Goal: Transaction & Acquisition: Book appointment/travel/reservation

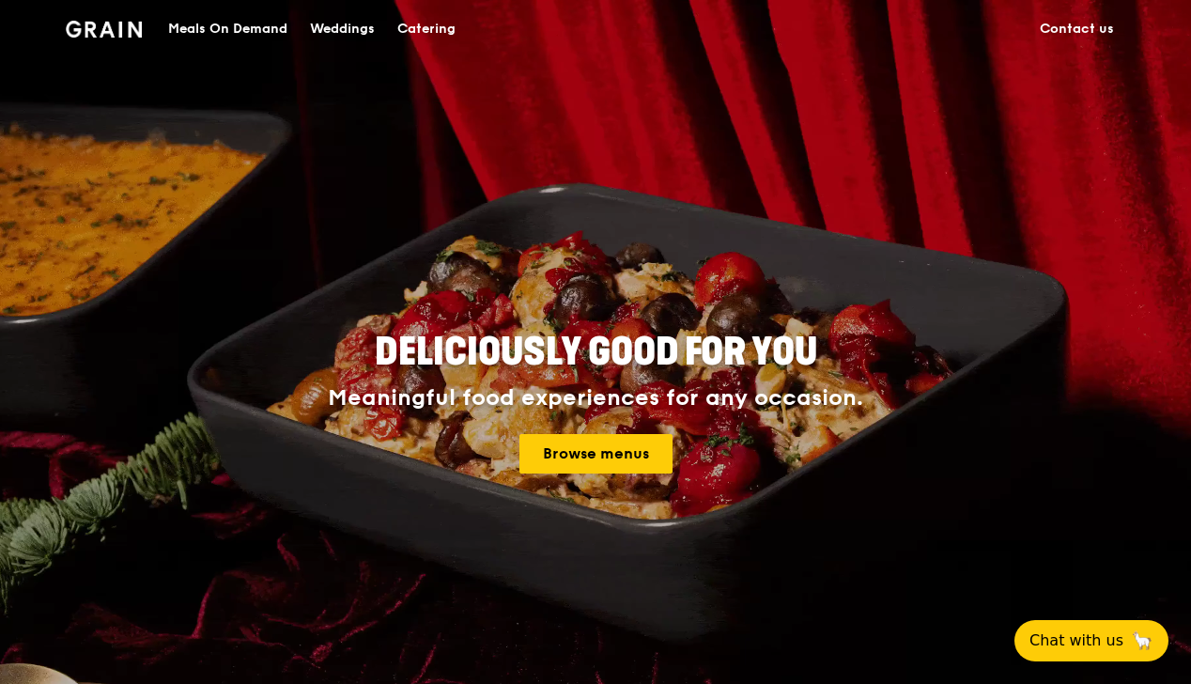
click at [235, 34] on div "Meals On Demand" at bounding box center [227, 29] width 119 height 56
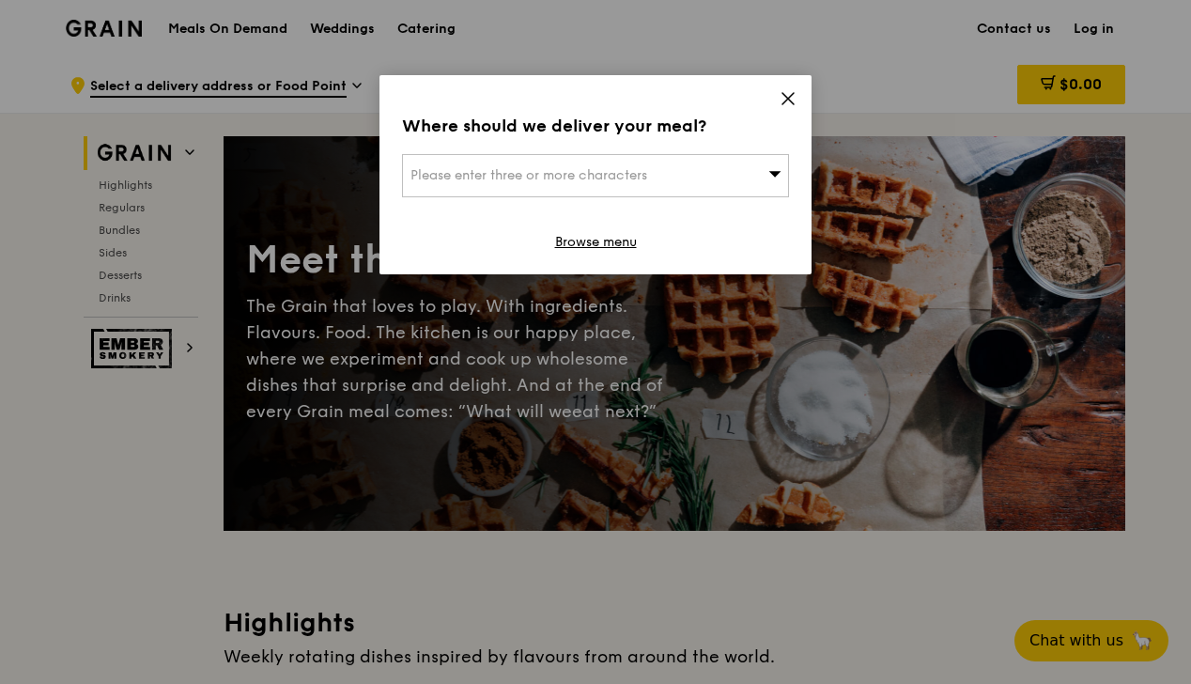
click at [667, 182] on div "Please enter three or more characters" at bounding box center [595, 175] width 387 height 43
type input "paya lebar quarter 2"
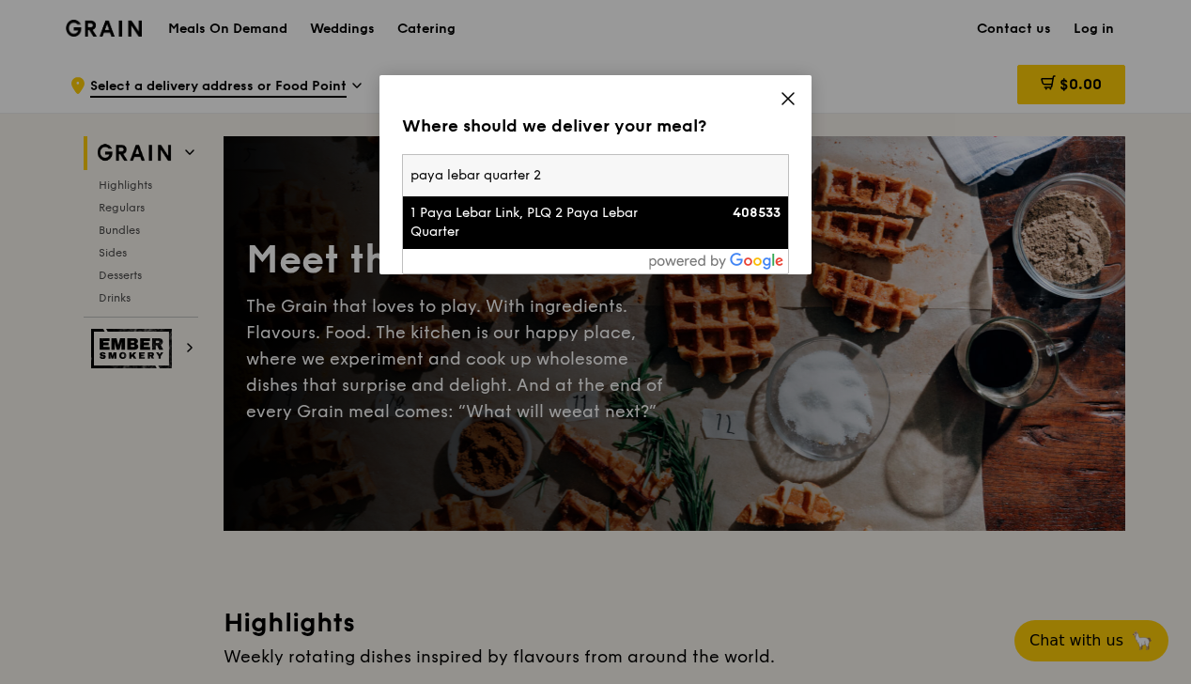
click at [617, 215] on div "1 Paya Lebar Link, PLQ 2 Paya Lebar Quarter" at bounding box center [550, 223] width 278 height 38
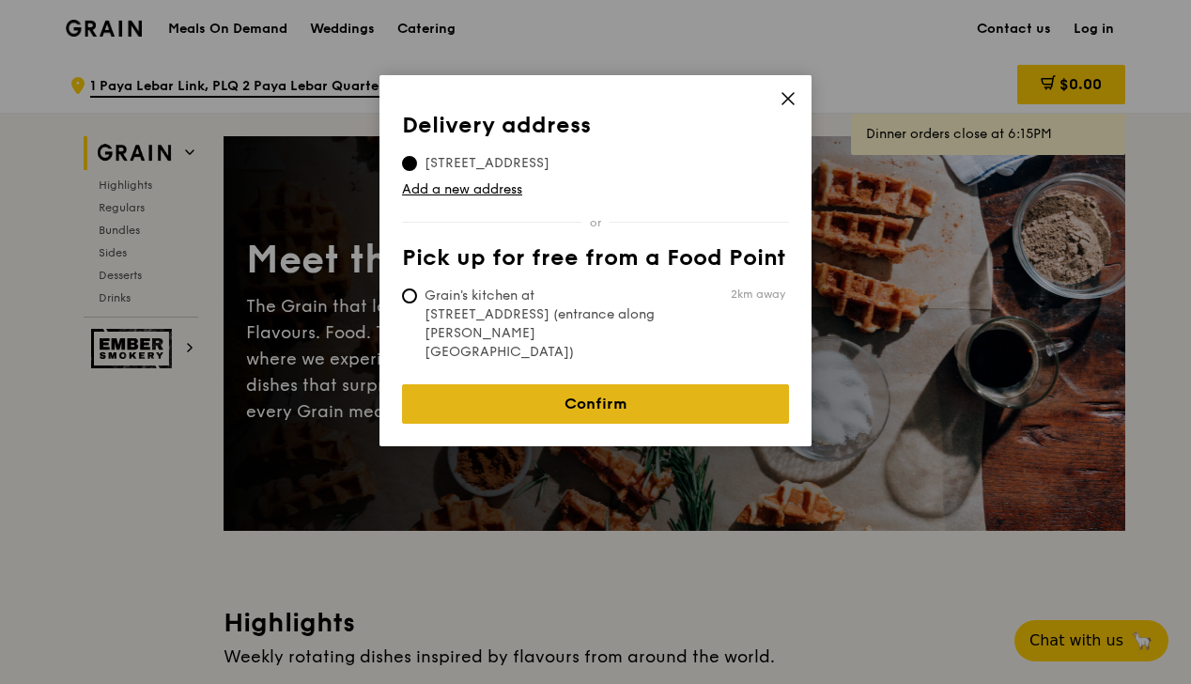
click at [594, 384] on link "Confirm" at bounding box center [595, 403] width 387 height 39
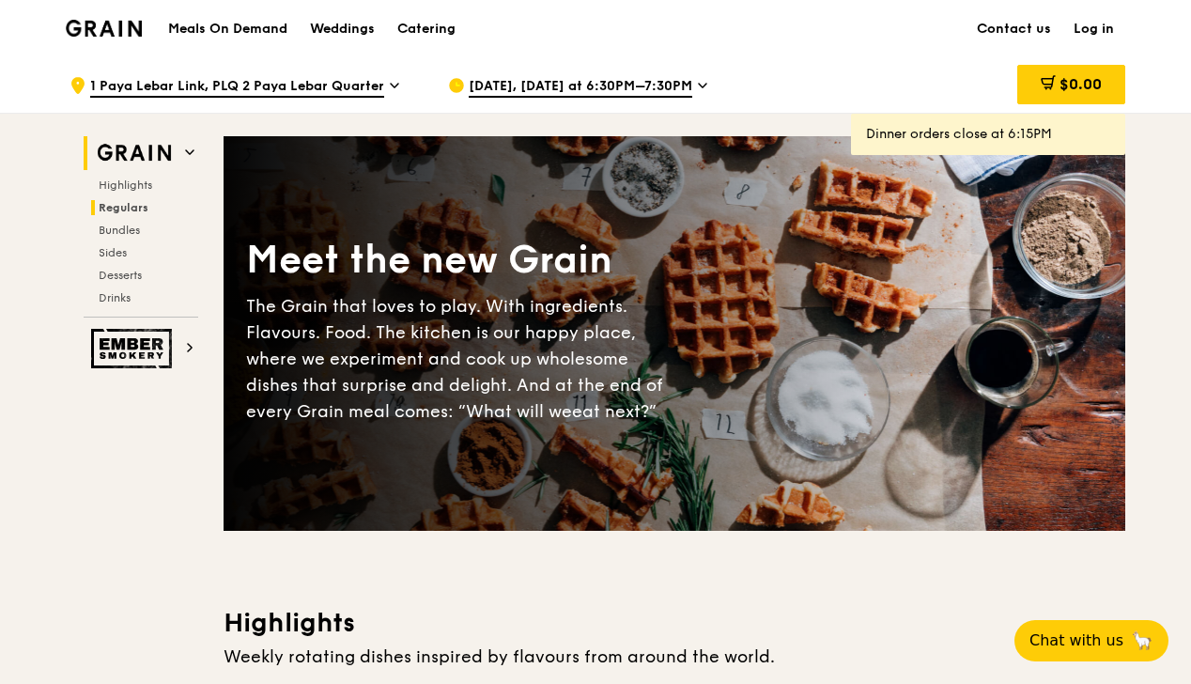
click at [123, 203] on span "Regulars" at bounding box center [124, 207] width 50 height 13
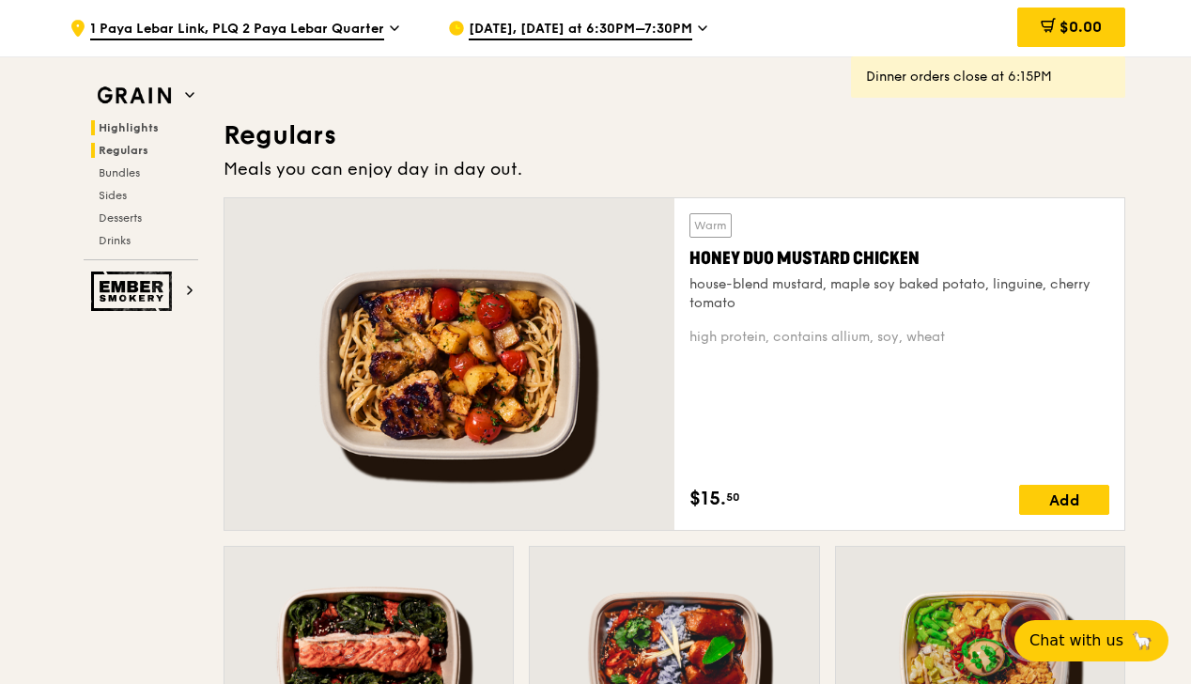
scroll to position [1217, 0]
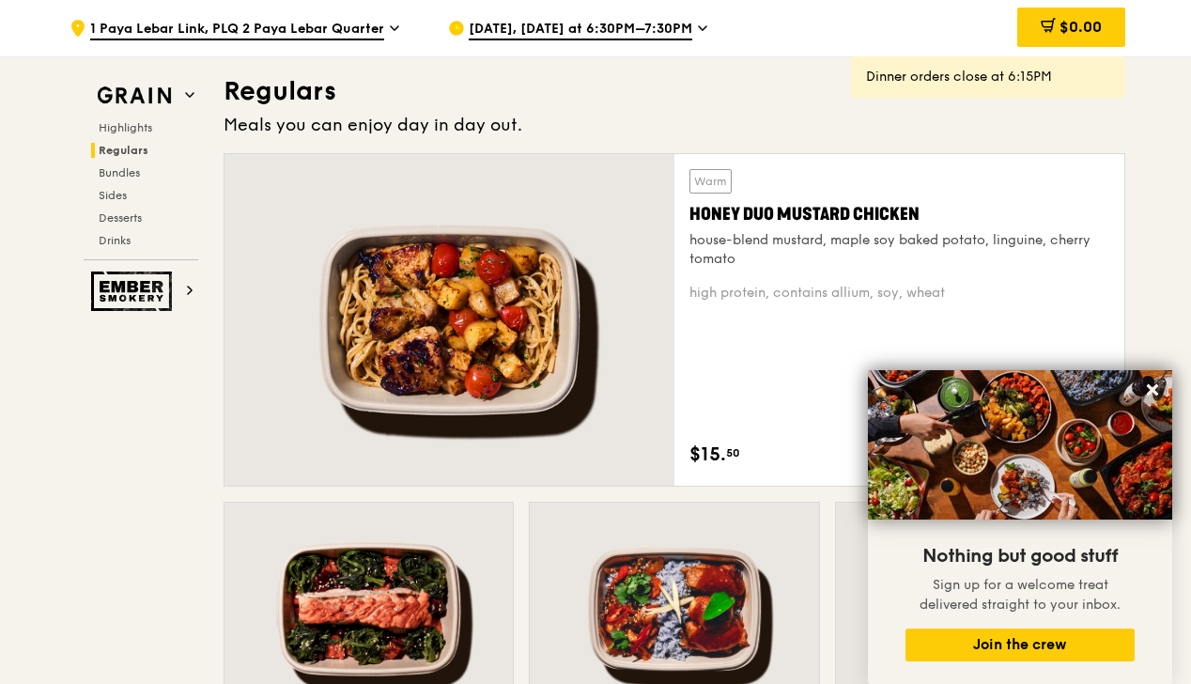
click at [583, 19] on div "Aug 14, Today at 6:30PM–7:30PM" at bounding box center [622, 28] width 349 height 56
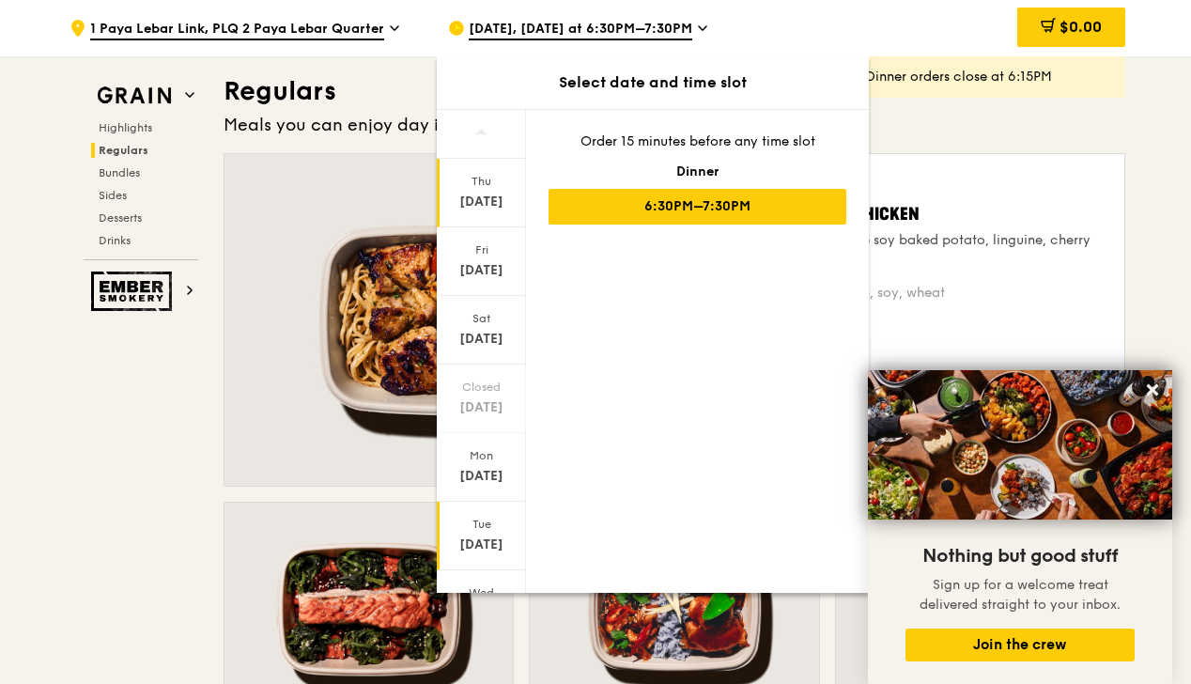
click at [498, 549] on div "Aug 19" at bounding box center [482, 544] width 84 height 19
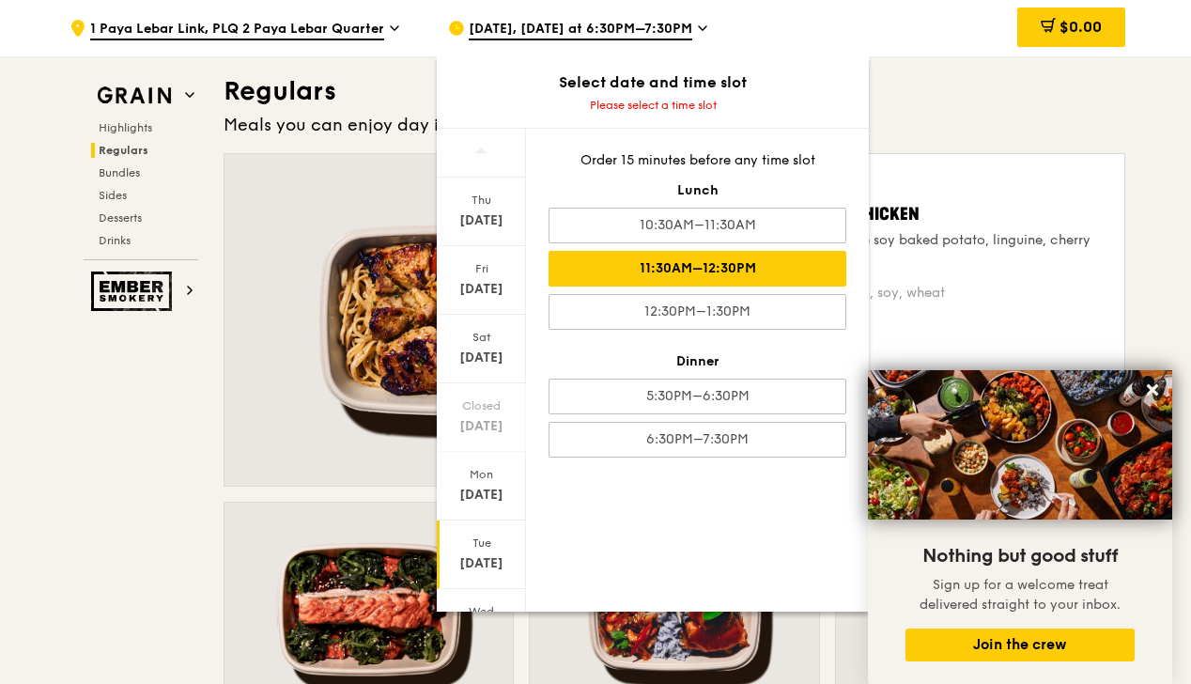
click at [671, 275] on div "11:30AM–12:30PM" at bounding box center [698, 269] width 298 height 36
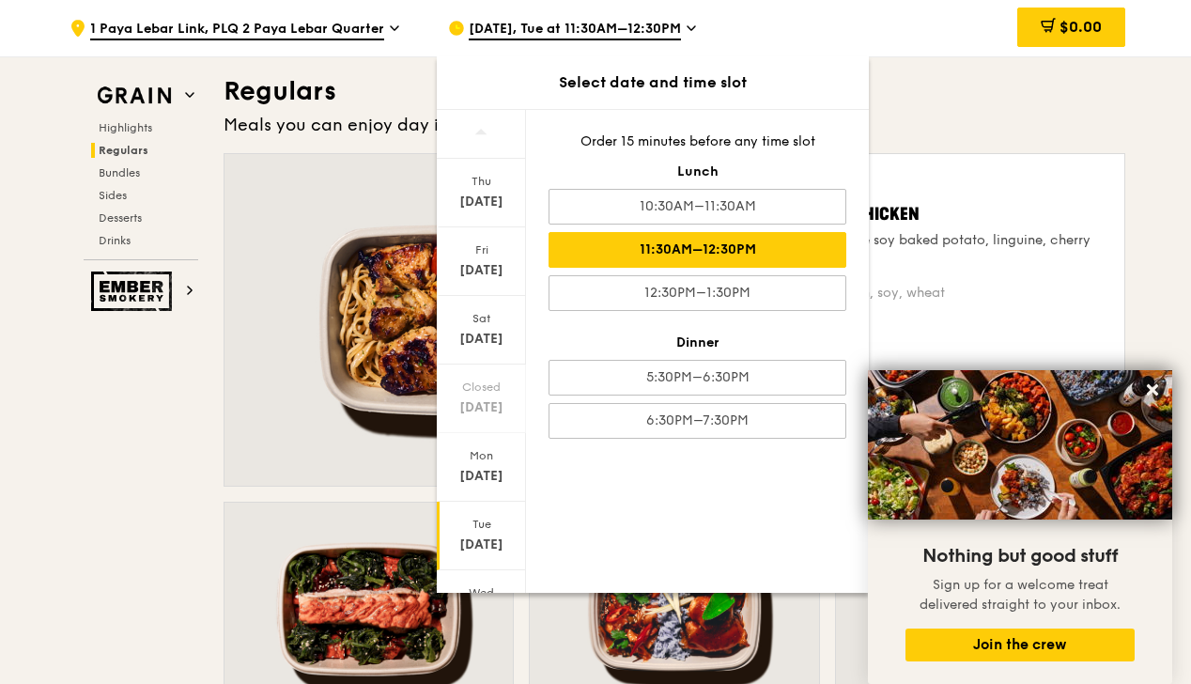
click at [790, 242] on div "11:30AM–12:30PM" at bounding box center [698, 250] width 298 height 36
click at [987, 184] on div "Warm Honey Duo Mustard Chicken house-blend mustard, maple soy baked potato, lin…" at bounding box center [900, 219] width 420 height 100
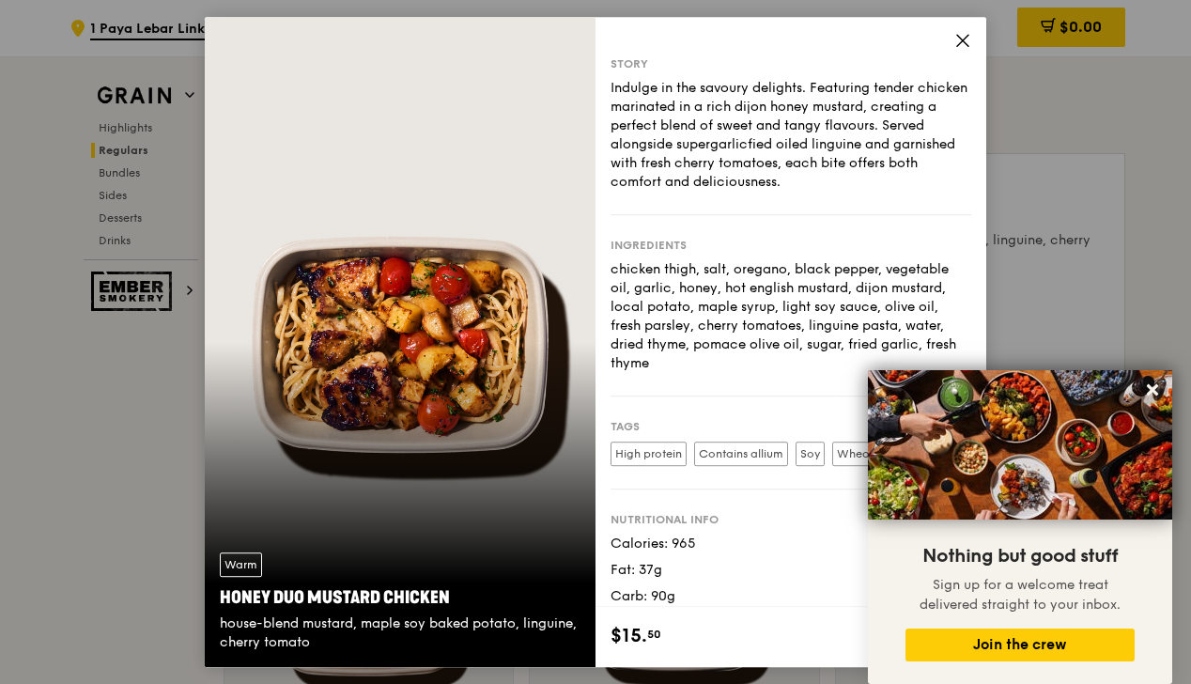
click at [960, 36] on icon at bounding box center [962, 40] width 17 height 17
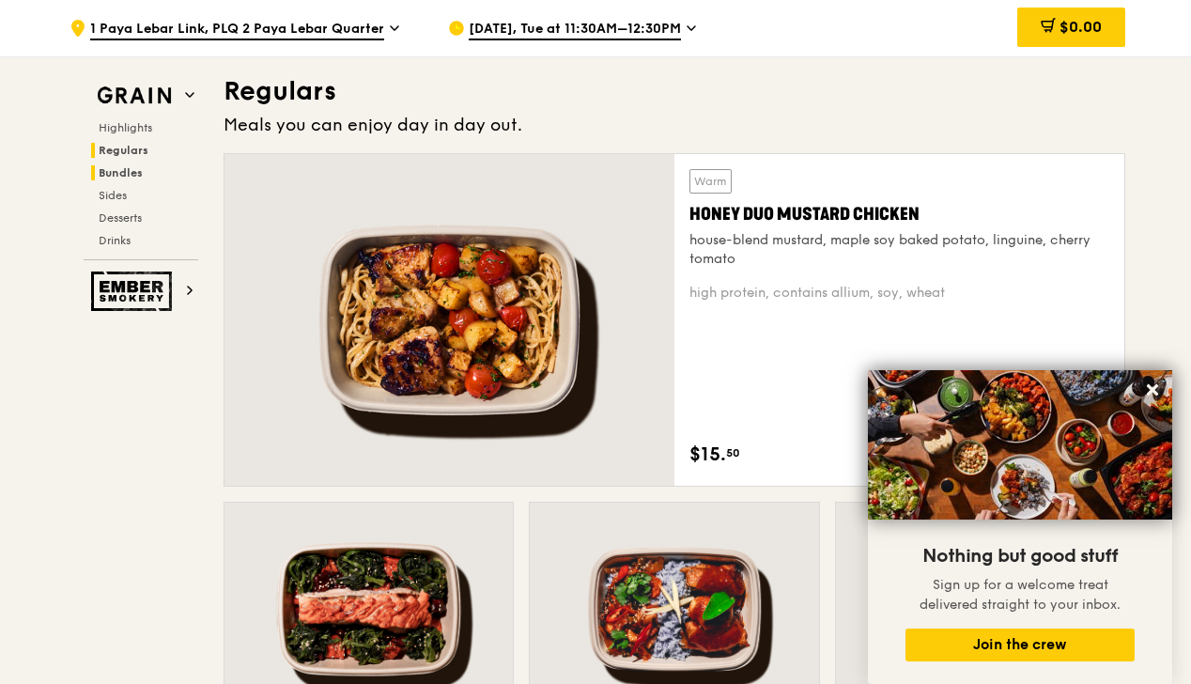
click at [115, 168] on span "Bundles" at bounding box center [121, 172] width 44 height 13
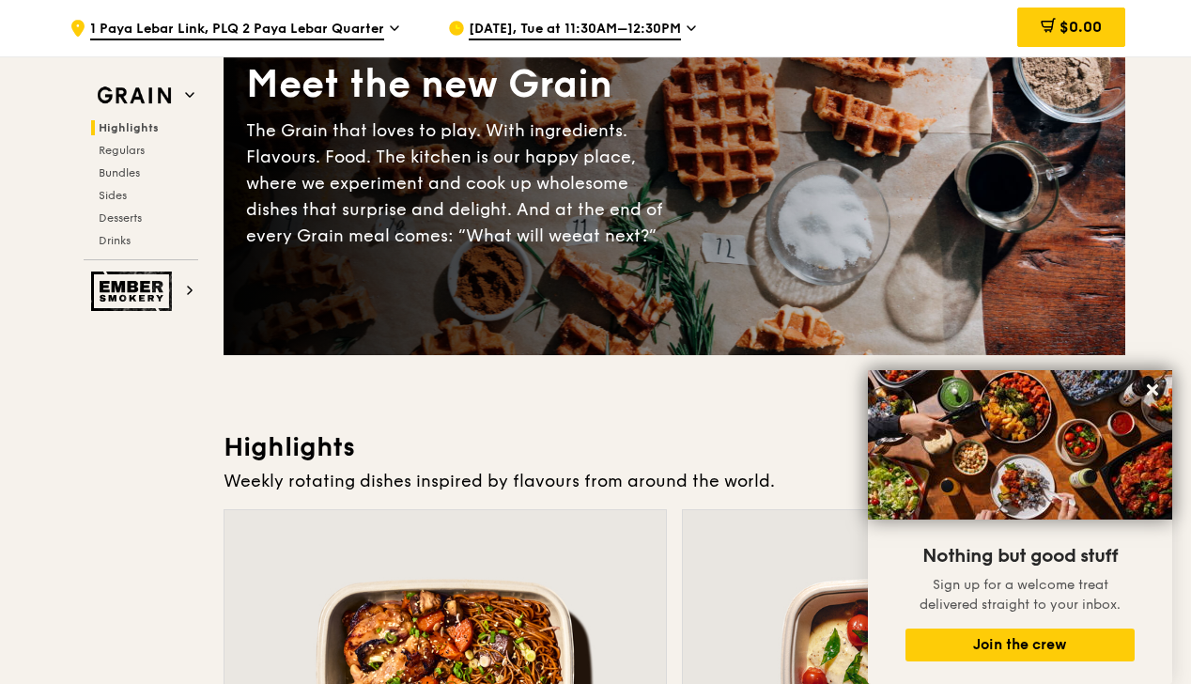
scroll to position [0, 0]
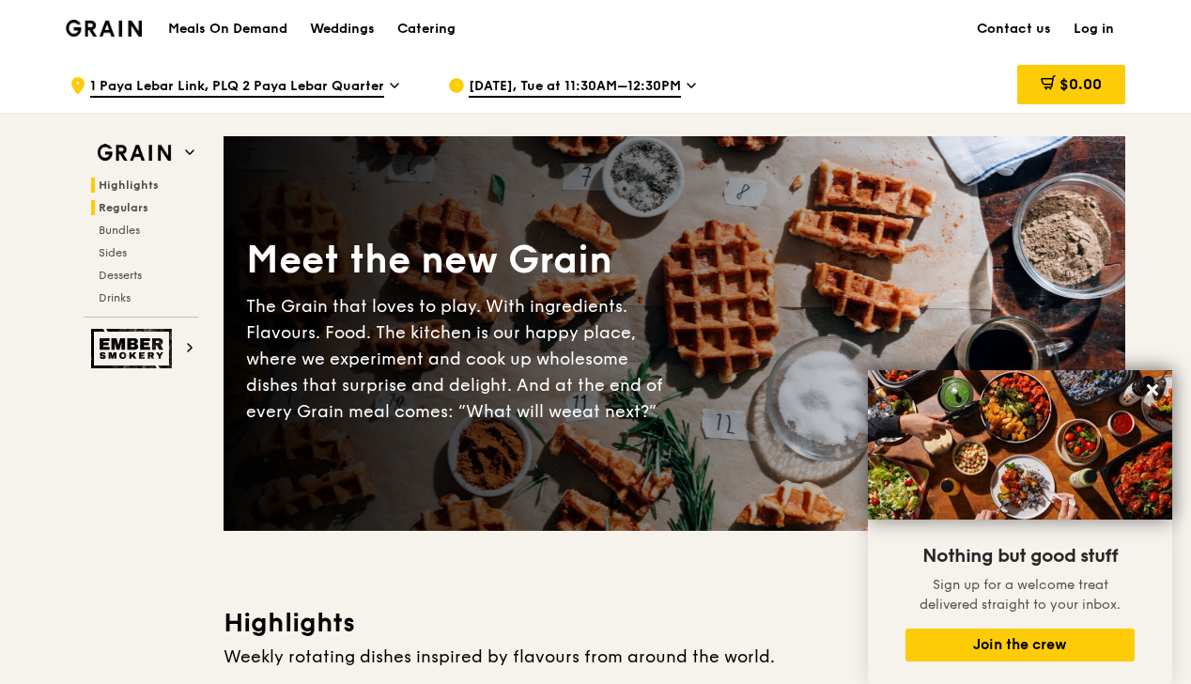
click at [120, 207] on span "Regulars" at bounding box center [124, 207] width 50 height 13
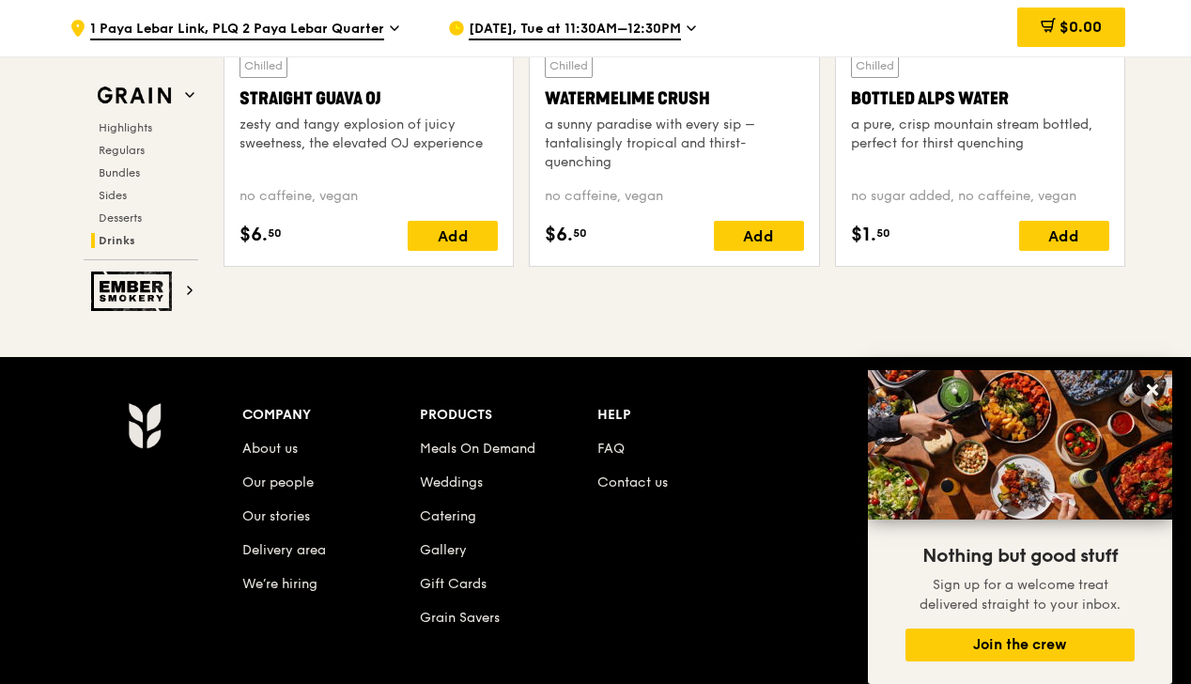
scroll to position [7883, 0]
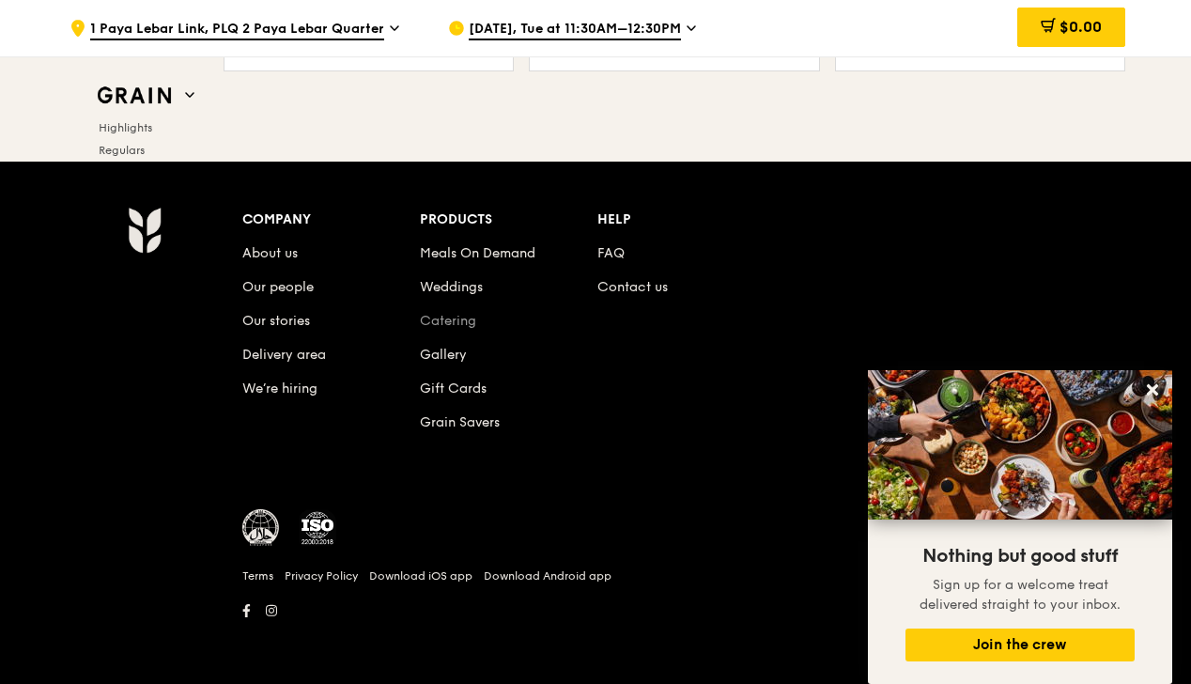
click at [434, 325] on link "Catering" at bounding box center [448, 321] width 56 height 16
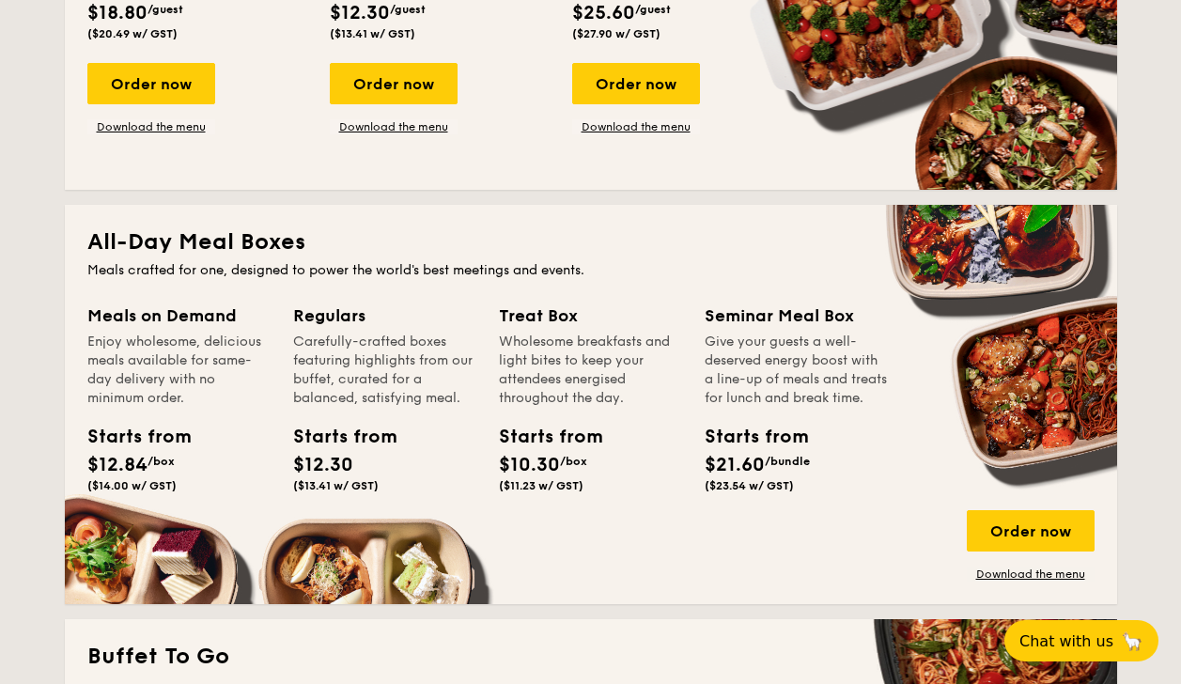
scroll to position [1060, 0]
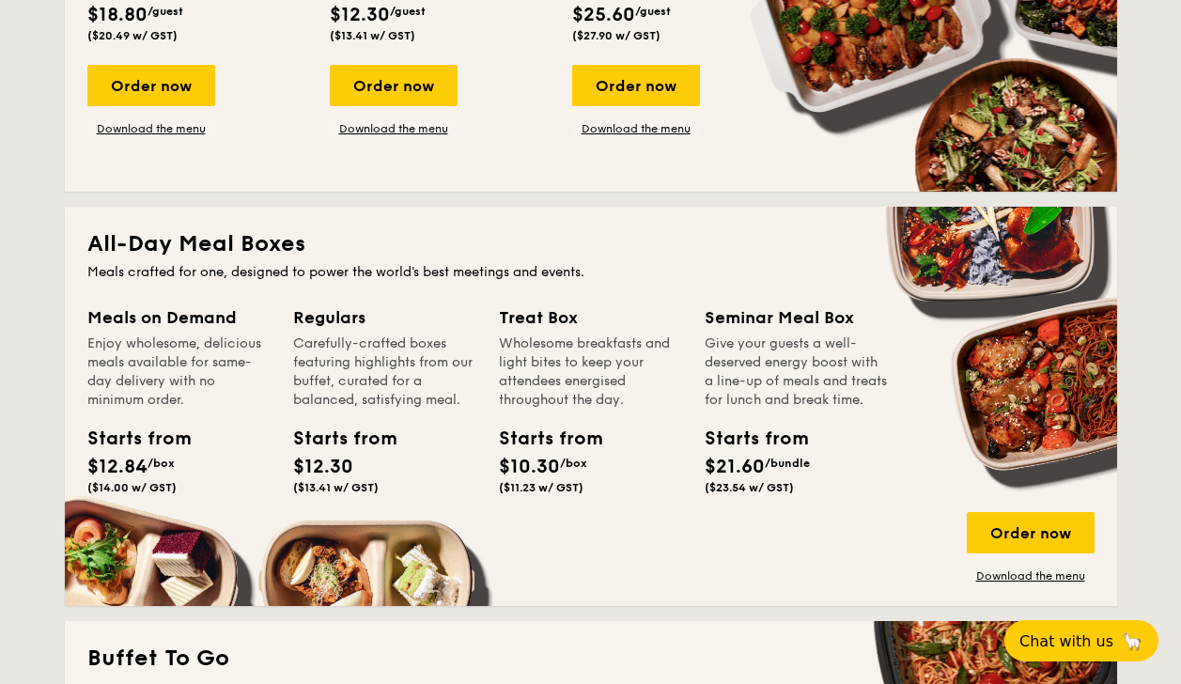
click at [327, 329] on div "Regulars" at bounding box center [384, 317] width 183 height 26
drag, startPoint x: 330, startPoint y: 440, endPoint x: 353, endPoint y: 515, distance: 78.7
click at [353, 515] on div "Regulars Carefully-crafted boxes featuring highlights from our buffet, curated …" at bounding box center [396, 425] width 206 height 242
click at [1053, 534] on div "Order now" at bounding box center [1031, 532] width 128 height 41
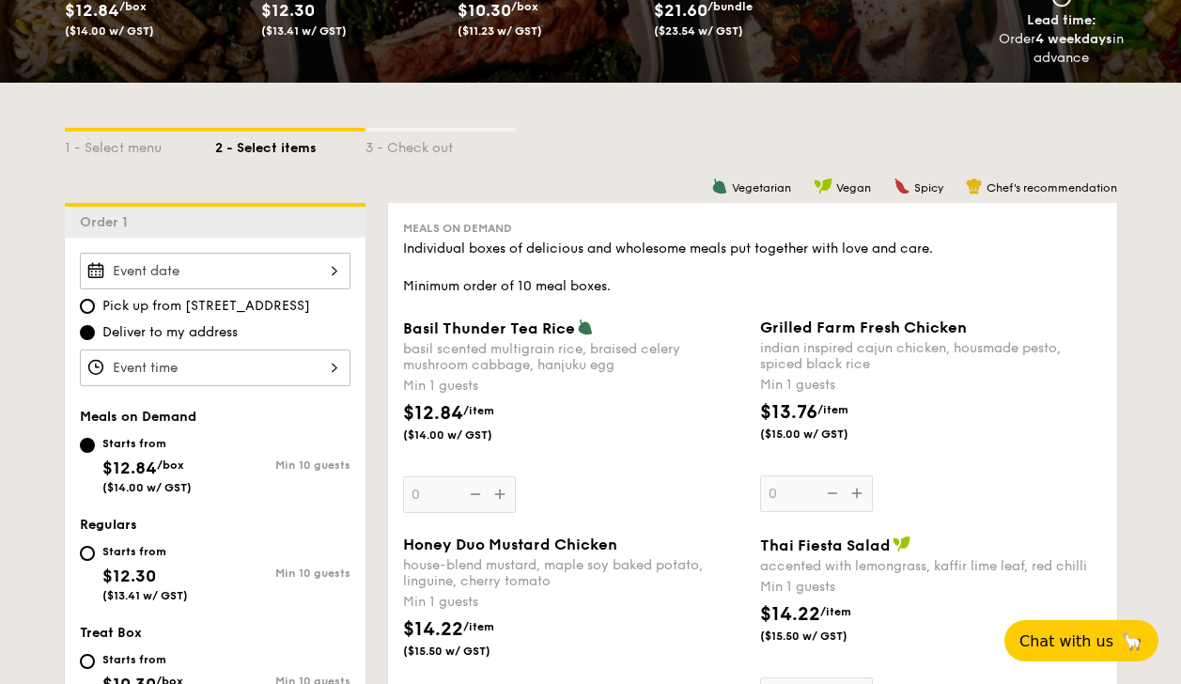
scroll to position [328, 0]
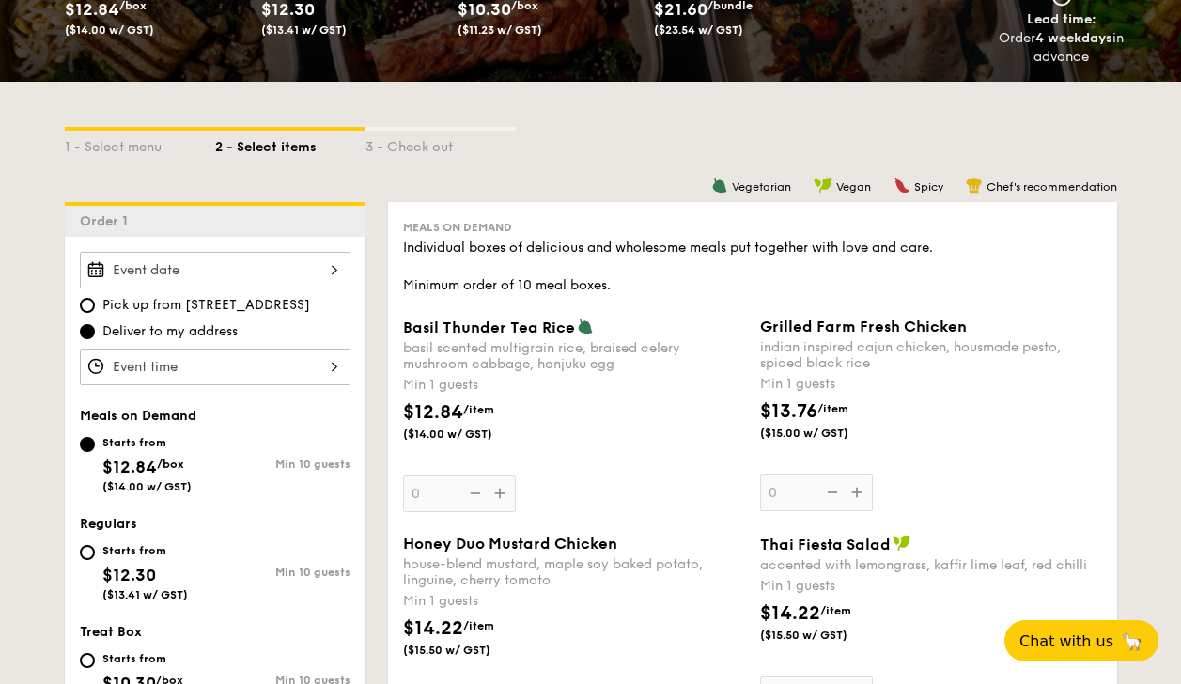
click at [209, 260] on input "Basil Thunder Tea [PERSON_NAME] scented multigrain rice, braised celery mushroo…" at bounding box center [215, 270] width 271 height 37
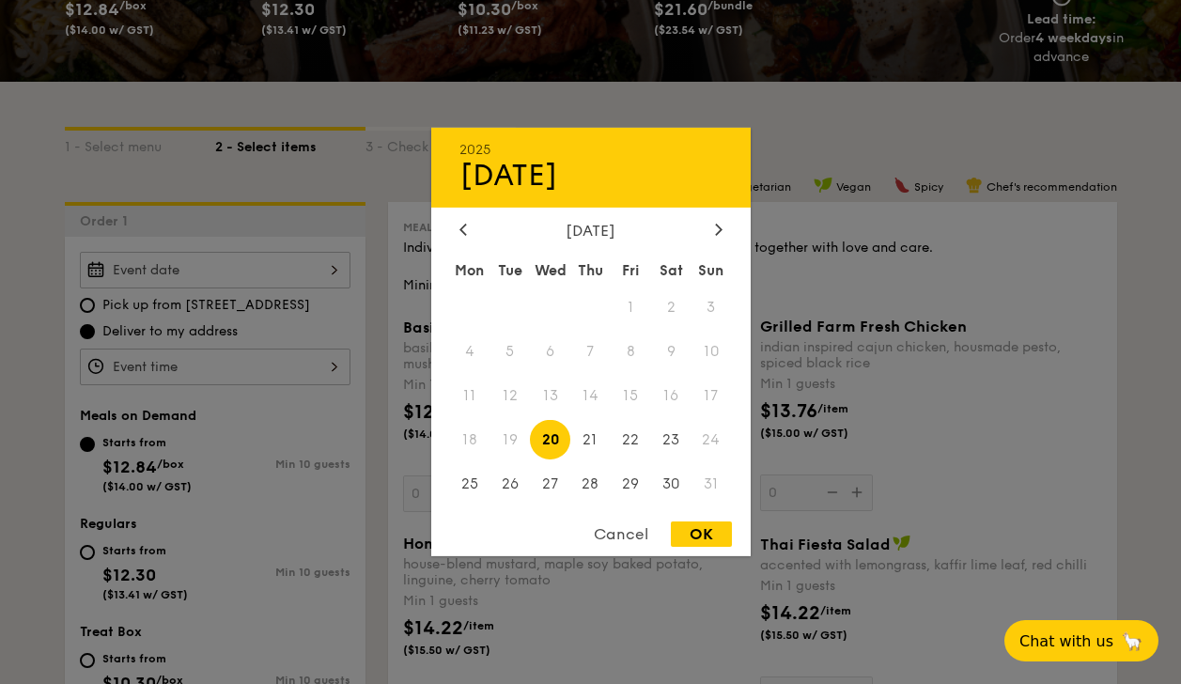
click at [625, 532] on div "Cancel" at bounding box center [621, 533] width 92 height 25
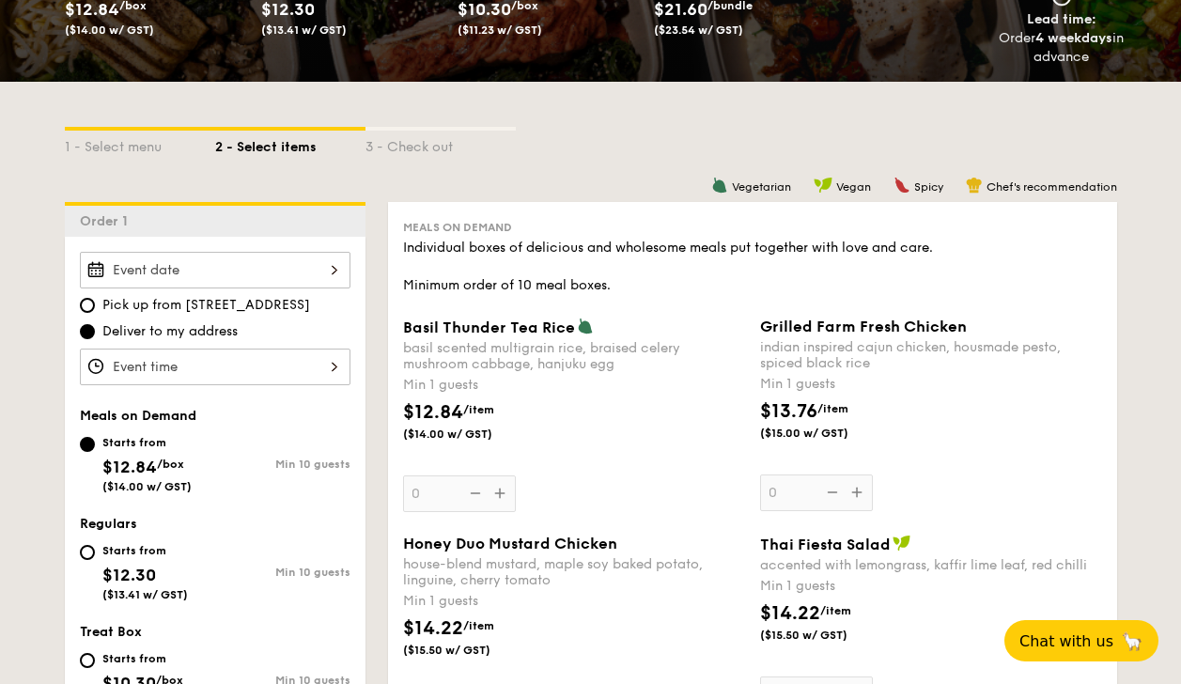
click at [240, 255] on input "Basil Thunder Tea [PERSON_NAME] scented multigrain rice, braised celery mushroo…" at bounding box center [215, 270] width 271 height 37
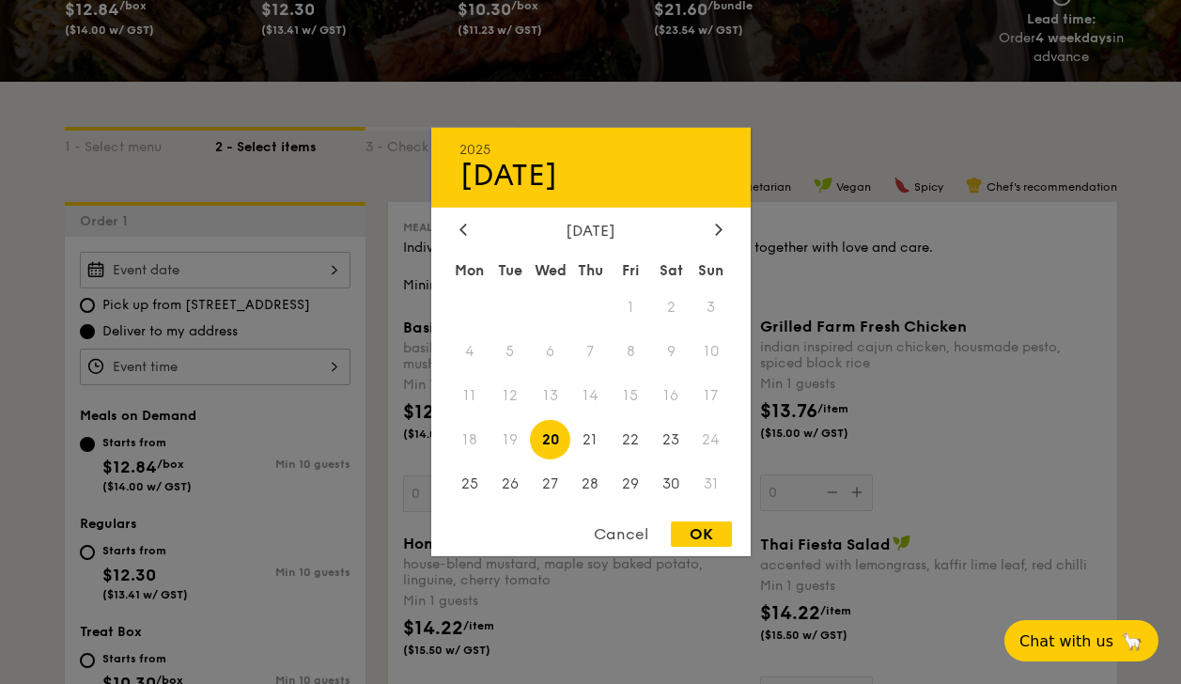
click at [511, 447] on span "19" at bounding box center [509, 439] width 40 height 40
click at [507, 437] on span "19" at bounding box center [509, 439] width 40 height 40
click at [624, 537] on div "Cancel" at bounding box center [621, 533] width 92 height 25
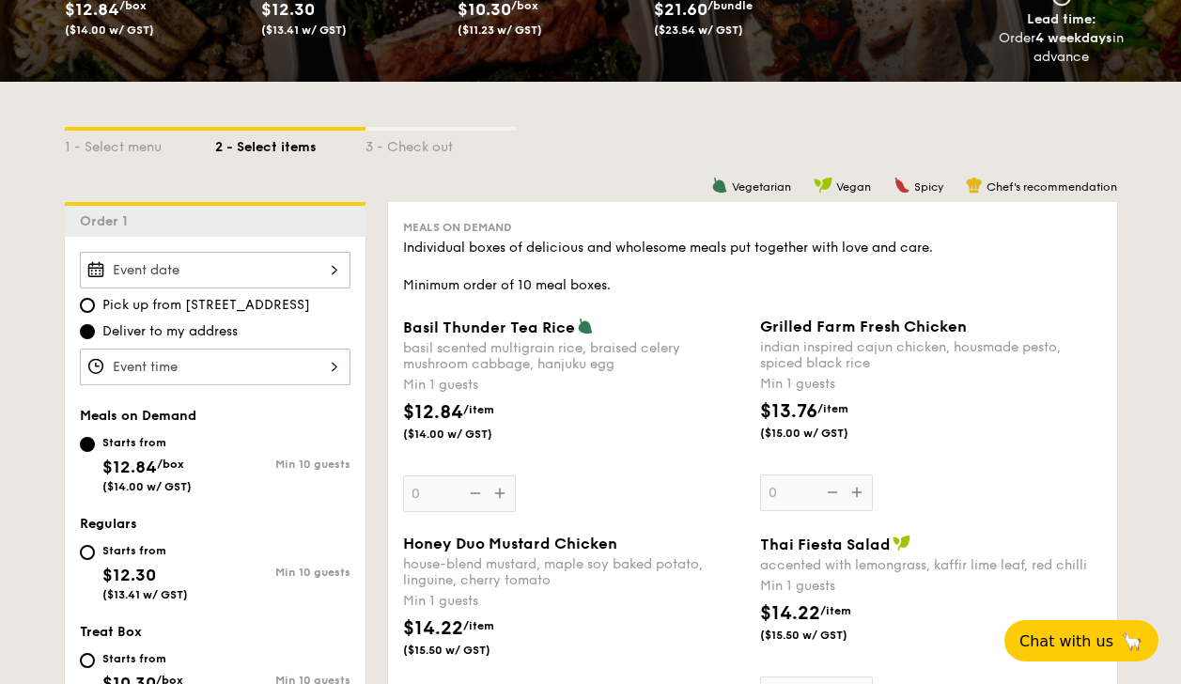
click at [240, 365] on input "Basil Thunder Tea [PERSON_NAME] scented multigrain rice, braised celery mushroo…" at bounding box center [215, 367] width 271 height 37
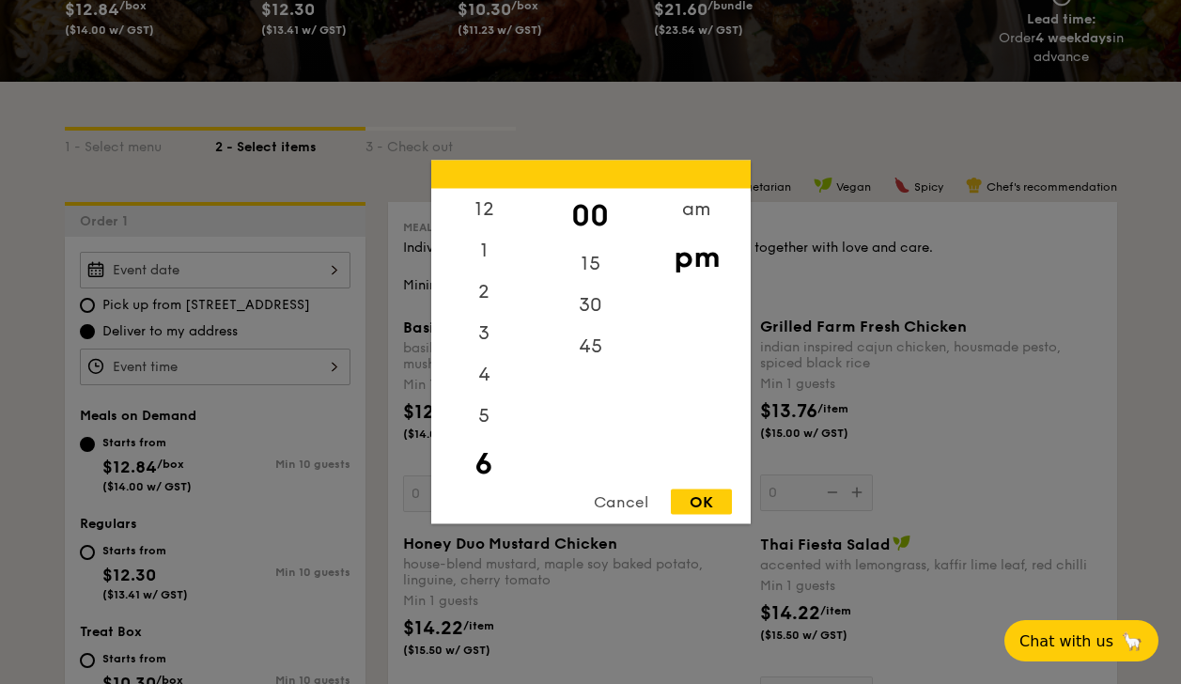
scroll to position [41, 0]
click at [484, 361] on div "4" at bounding box center [484, 340] width 106 height 54
drag, startPoint x: 481, startPoint y: 438, endPoint x: 460, endPoint y: 281, distance: 158.2
click at [460, 281] on div "12 1 2 3 4 5 6 7 8 9 10 11" at bounding box center [484, 332] width 106 height 287
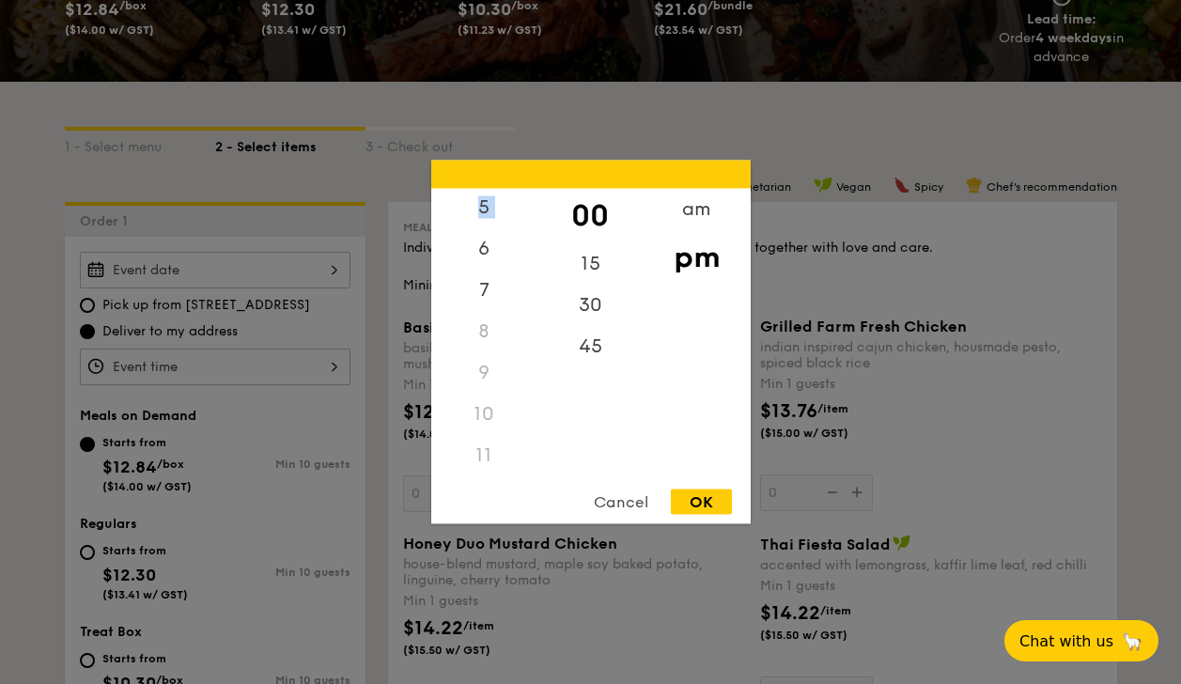
click at [481, 448] on div "11" at bounding box center [484, 455] width 106 height 41
click at [527, 402] on div "10" at bounding box center [484, 414] width 106 height 41
click at [542, 332] on div "30" at bounding box center [590, 312] width 106 height 54
drag, startPoint x: 542, startPoint y: 345, endPoint x: 528, endPoint y: 252, distance: 94.1
click at [528, 252] on div "12 1 2 3 4 5 6 7 8 9 10 11 00 15 30 45 am pm" at bounding box center [590, 332] width 319 height 287
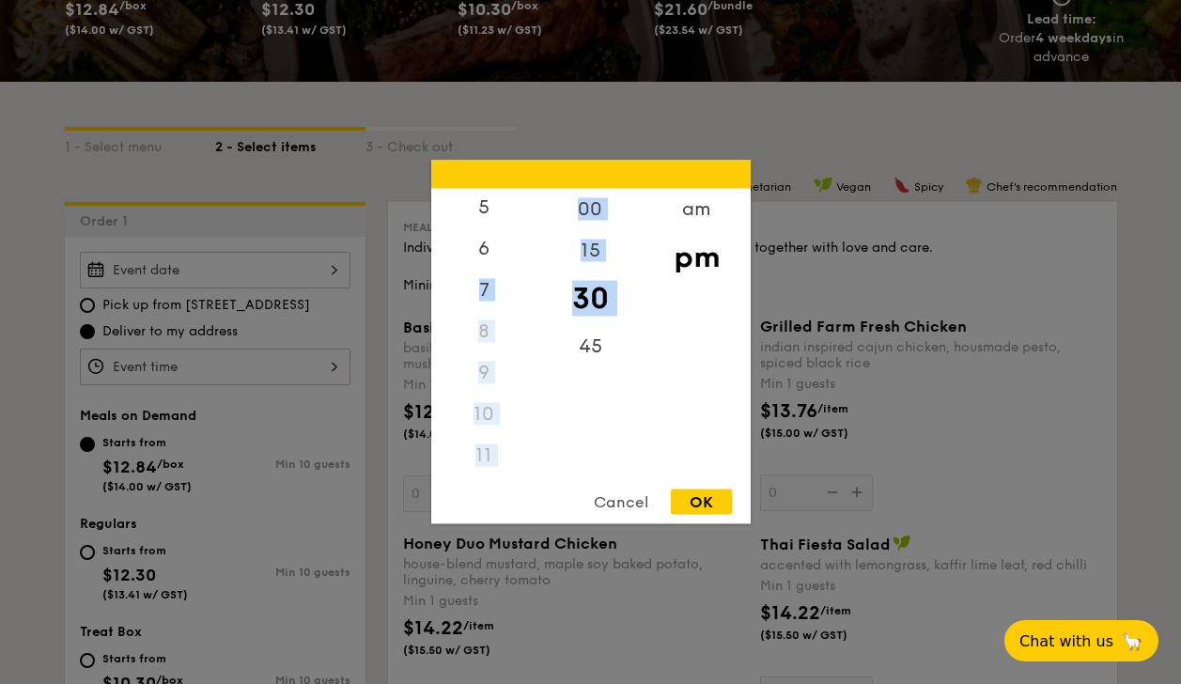
click at [479, 457] on div "11" at bounding box center [484, 455] width 106 height 41
click at [486, 457] on div "11" at bounding box center [484, 455] width 106 height 41
drag, startPoint x: 534, startPoint y: 382, endPoint x: 524, endPoint y: 223, distance: 160.0
click at [524, 222] on div "12 1 2 3 4 5 6 7 8 9 10 11" at bounding box center [484, 332] width 106 height 287
drag, startPoint x: 524, startPoint y: 223, endPoint x: 532, endPoint y: 237, distance: 16.0
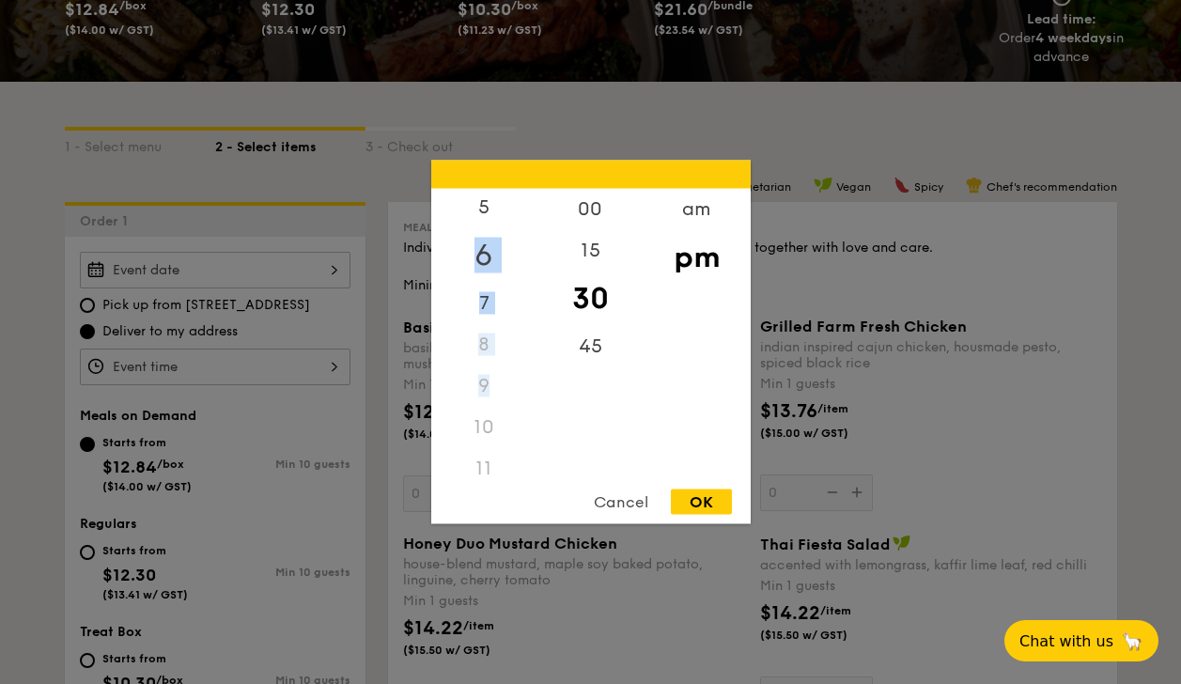
click at [532, 242] on div "6" at bounding box center [484, 255] width 106 height 54
click at [630, 507] on div "Cancel" at bounding box center [621, 501] width 92 height 25
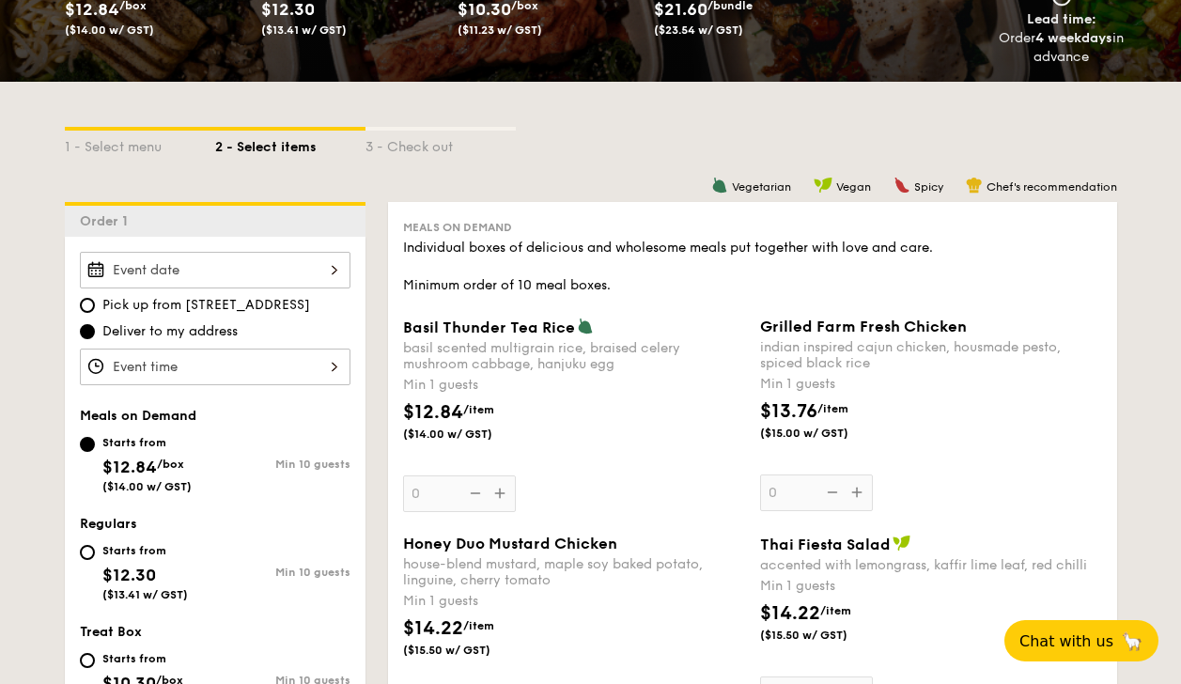
click at [154, 266] on input "Basil Thunder Tea [PERSON_NAME] scented multigrain rice, braised celery mushroo…" at bounding box center [215, 270] width 271 height 37
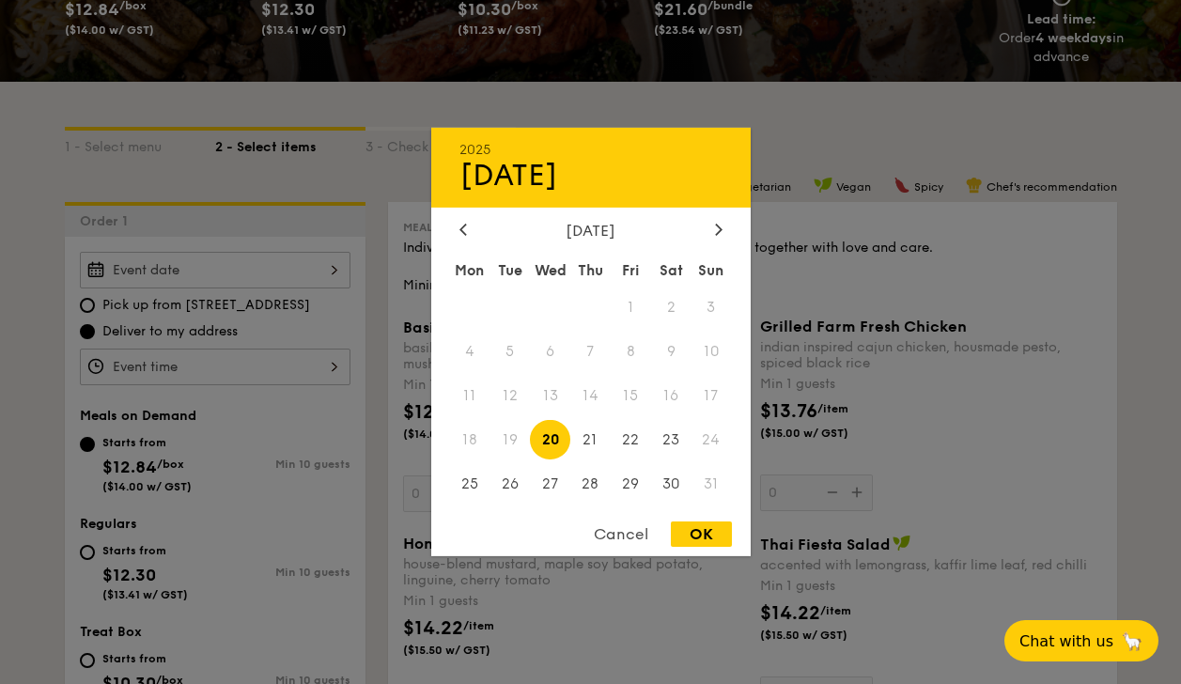
click at [547, 434] on span "20" at bounding box center [550, 439] width 40 height 40
click at [685, 529] on div "OK" at bounding box center [701, 533] width 61 height 25
type input "[DATE]"
